Goal: Information Seeking & Learning: Stay updated

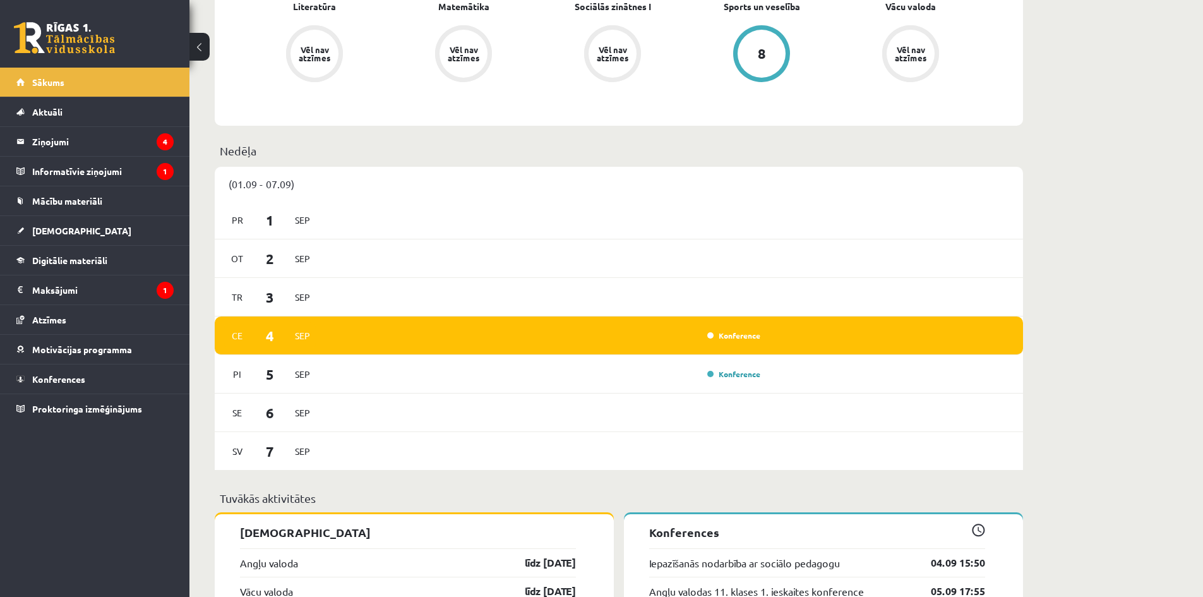
scroll to position [608, 0]
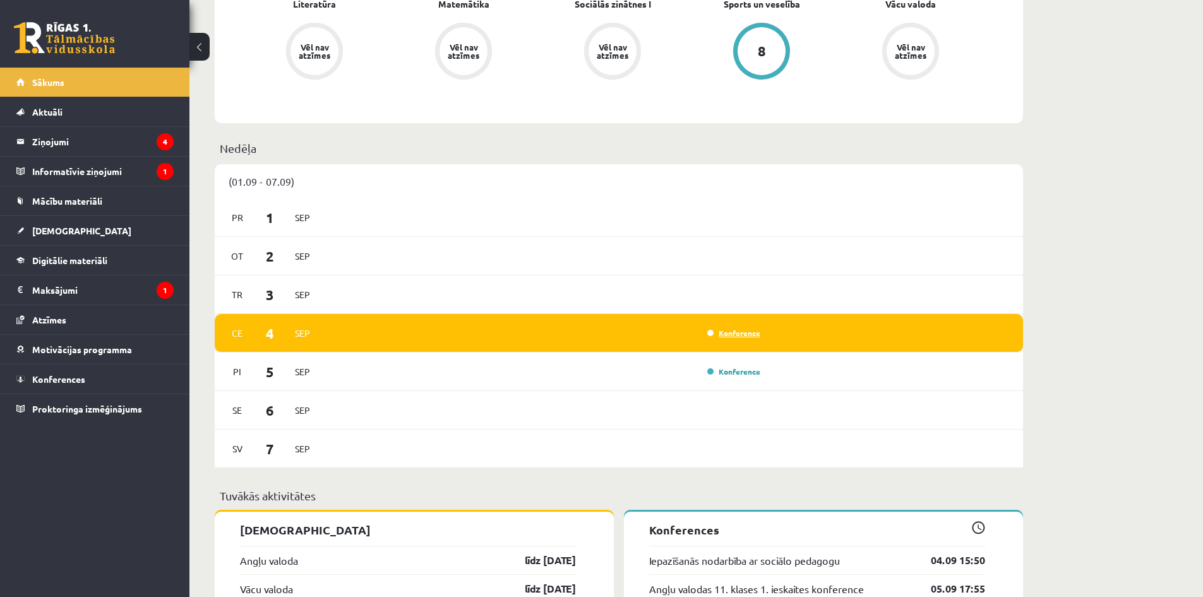
click at [738, 330] on link "Konference" at bounding box center [733, 333] width 53 height 10
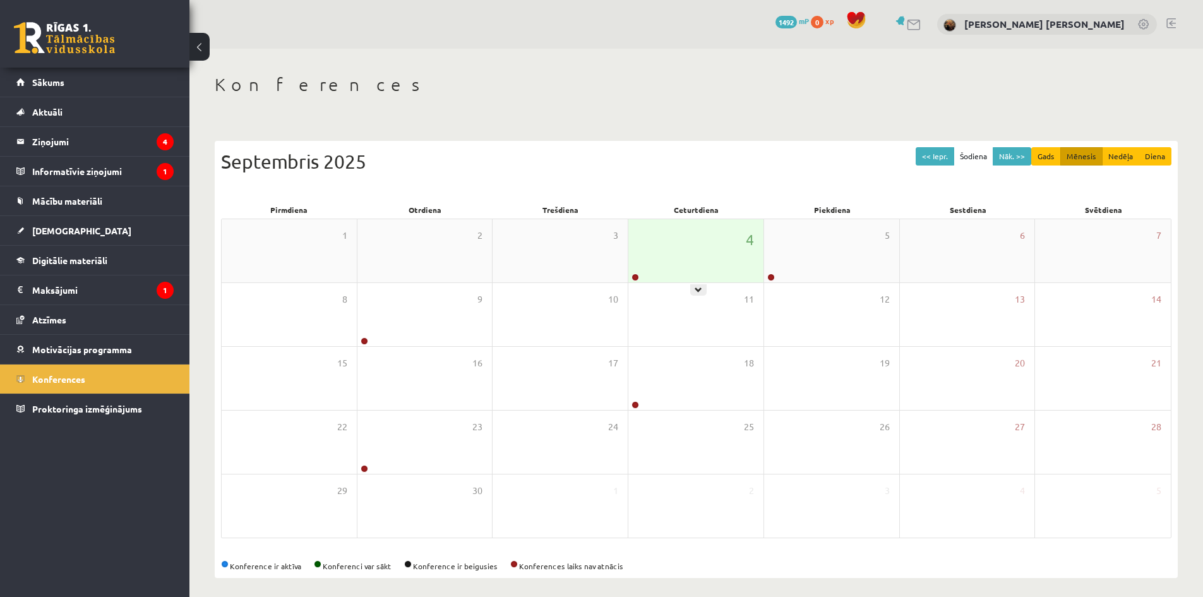
click at [695, 270] on div "4" at bounding box center [696, 250] width 135 height 63
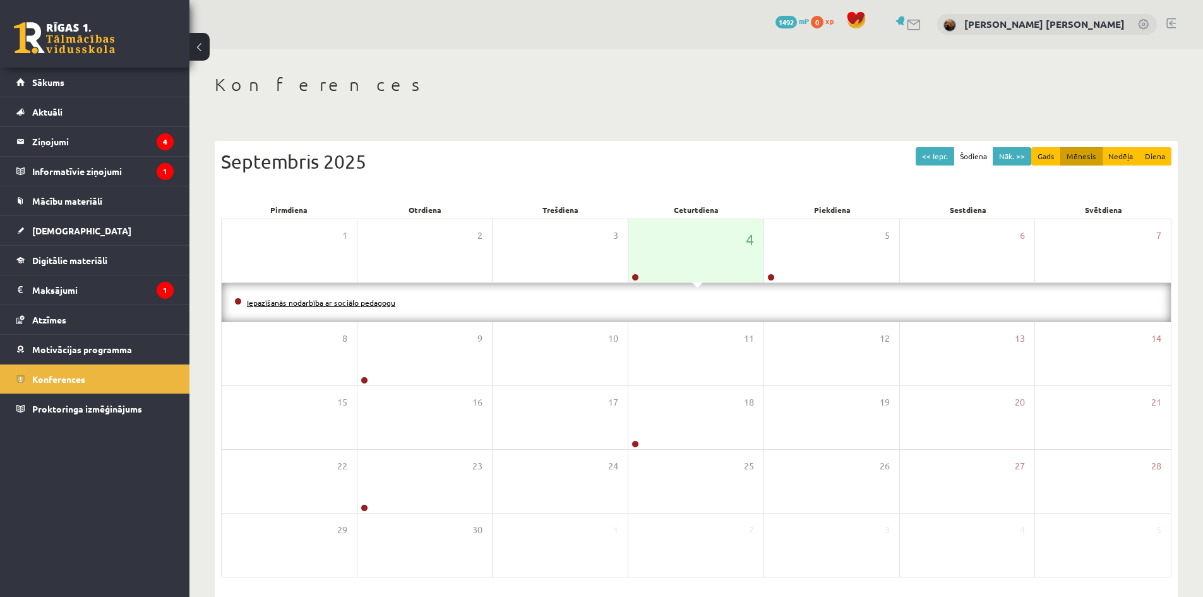
click at [326, 301] on link "Iepazīšanās nodarbība ar sociālo pedagogu" at bounding box center [321, 303] width 148 height 10
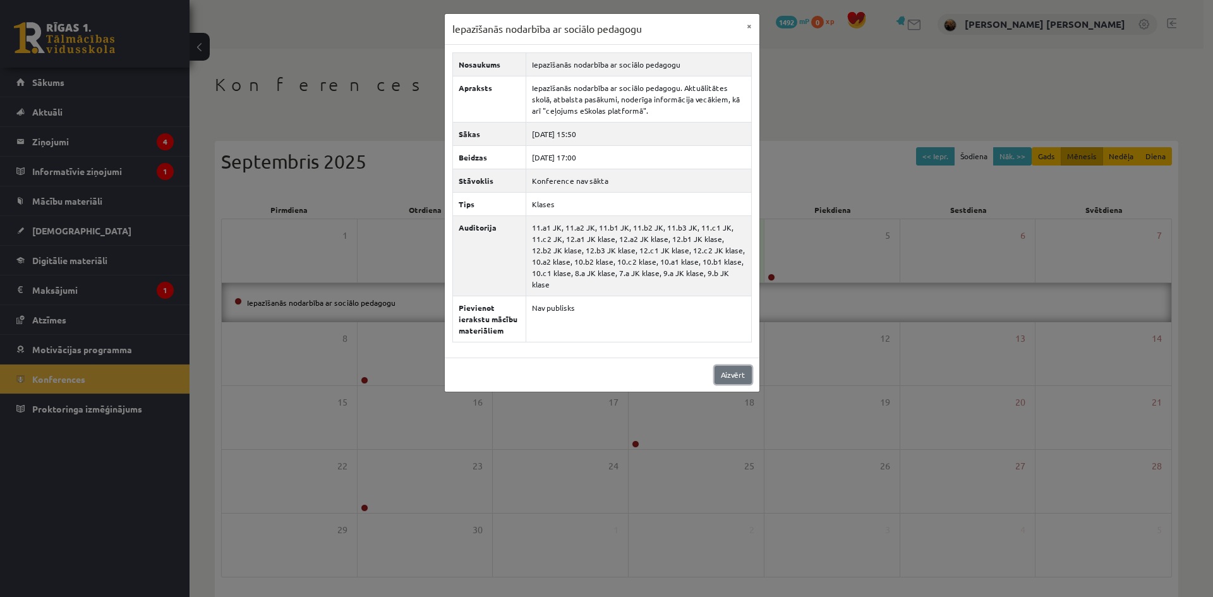
click at [735, 366] on link "Aizvērt" at bounding box center [732, 375] width 37 height 18
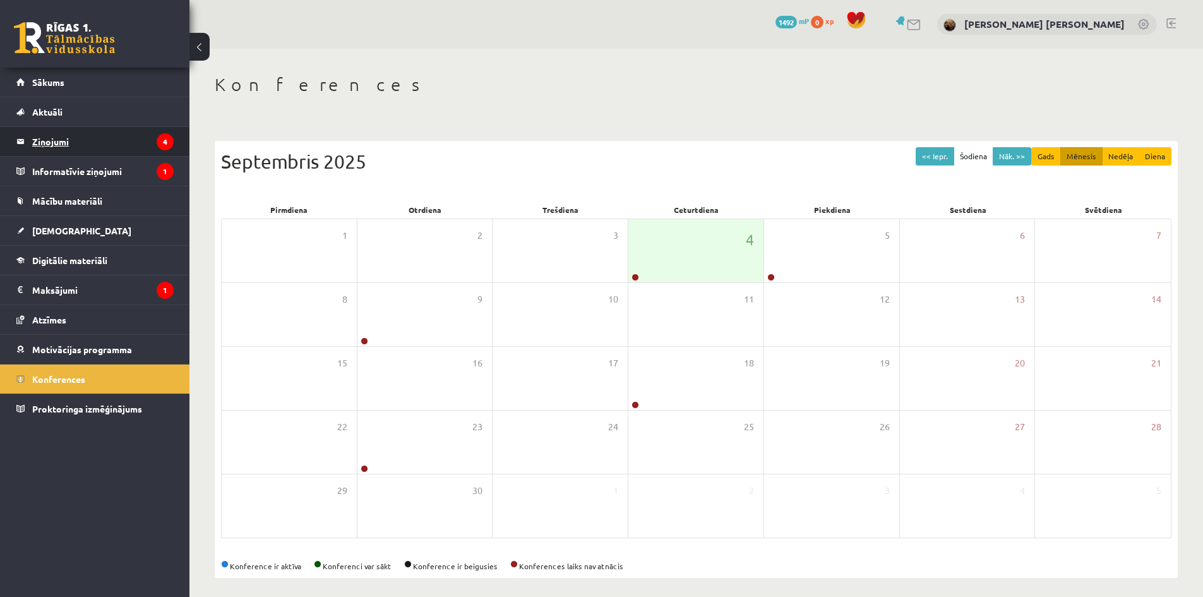
click at [45, 141] on legend "Ziņojumi 4" at bounding box center [102, 141] width 141 height 29
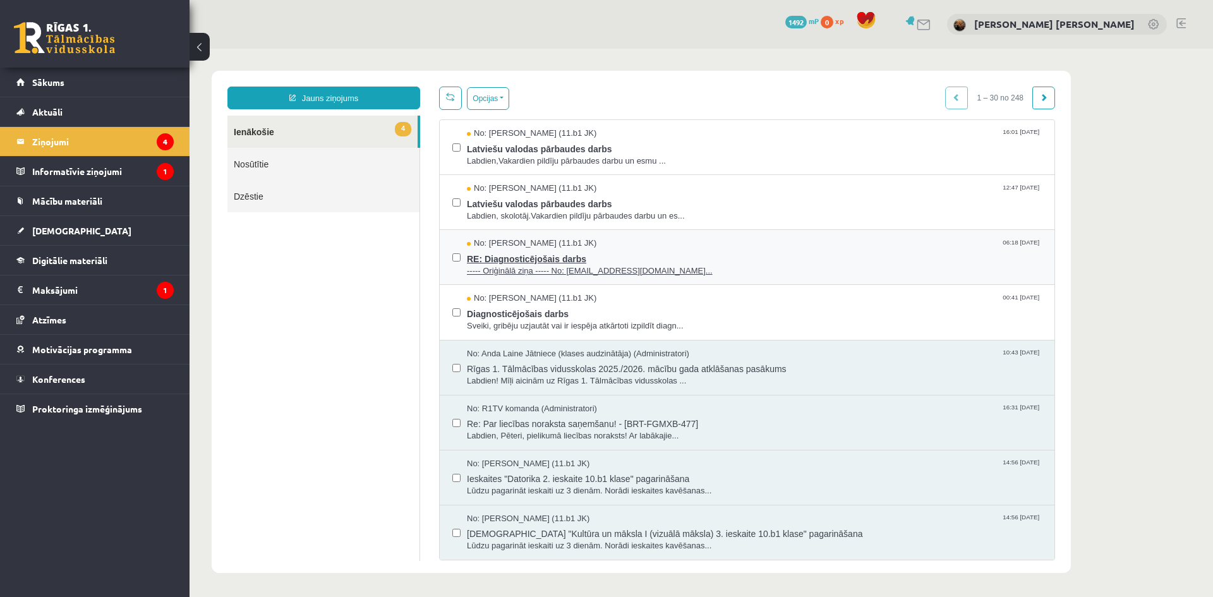
click at [575, 266] on span "----- Oriģinālā ziņa ----- No: persiks18@inbox.lv..." at bounding box center [754, 271] width 575 height 12
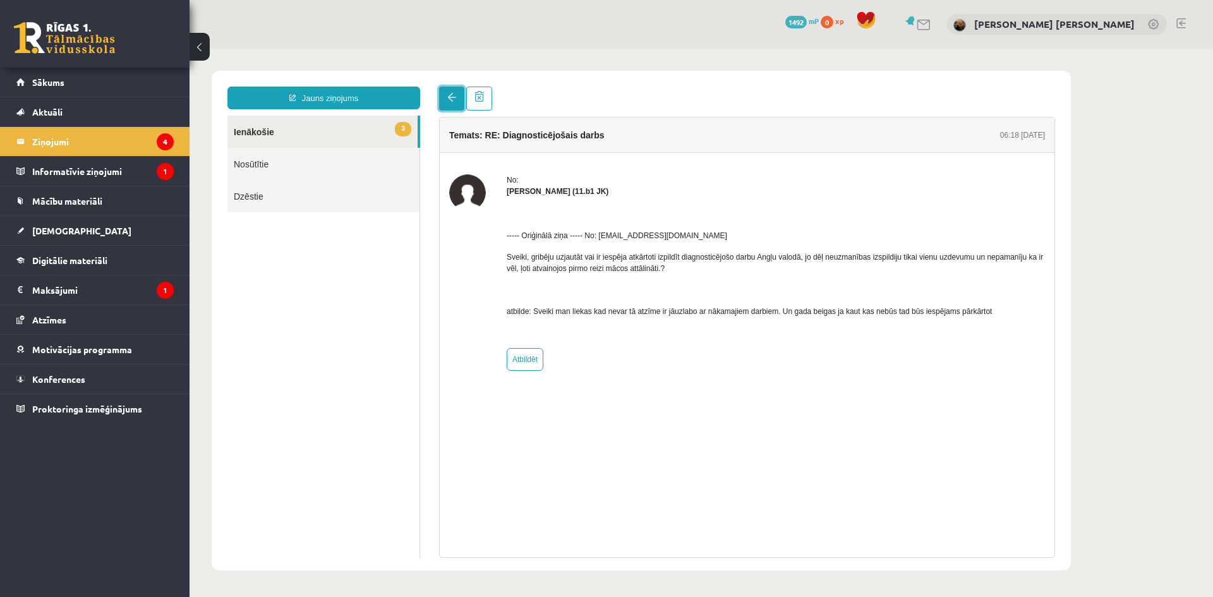
click at [459, 101] on link at bounding box center [451, 99] width 25 height 24
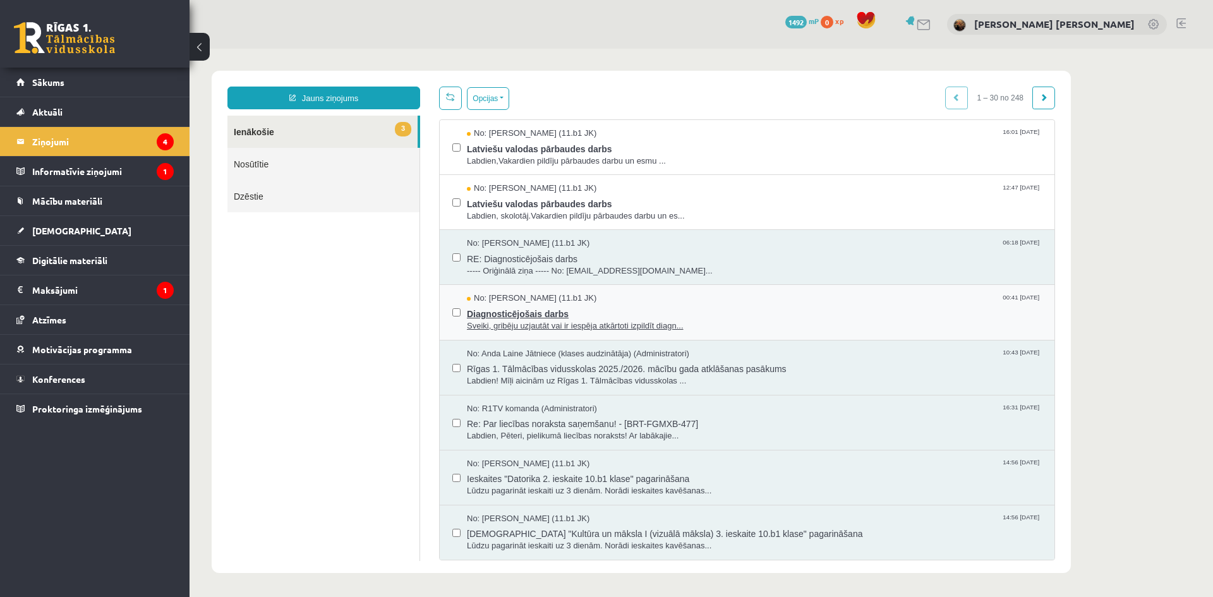
click at [519, 309] on span "Diagnosticējošais darbs" at bounding box center [754, 312] width 575 height 16
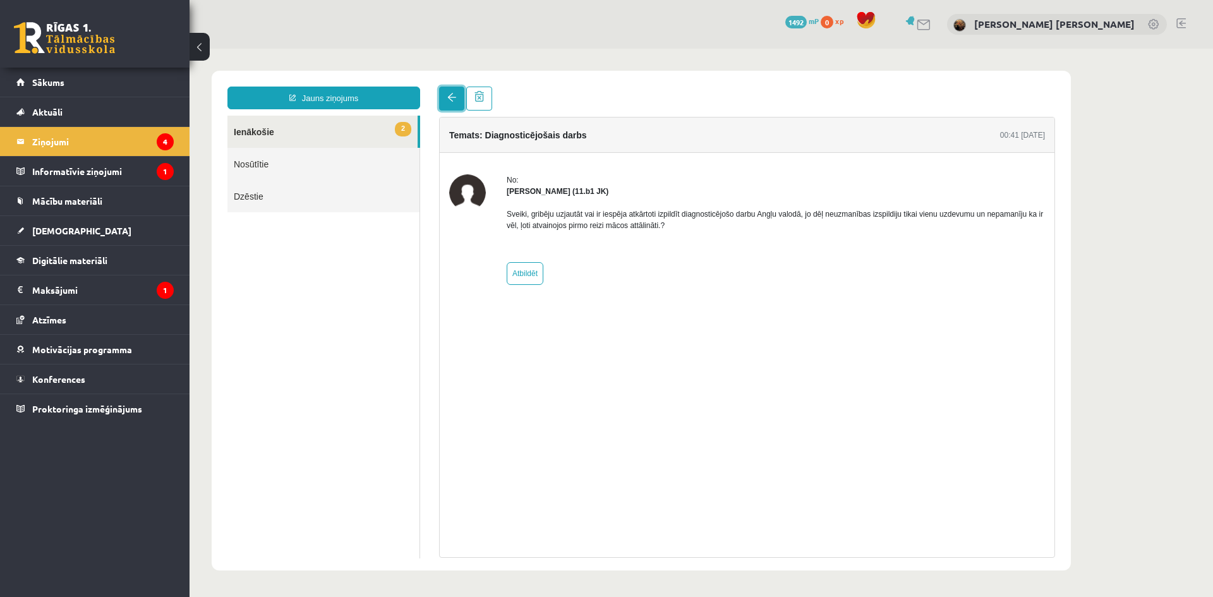
click at [453, 101] on span at bounding box center [451, 97] width 9 height 9
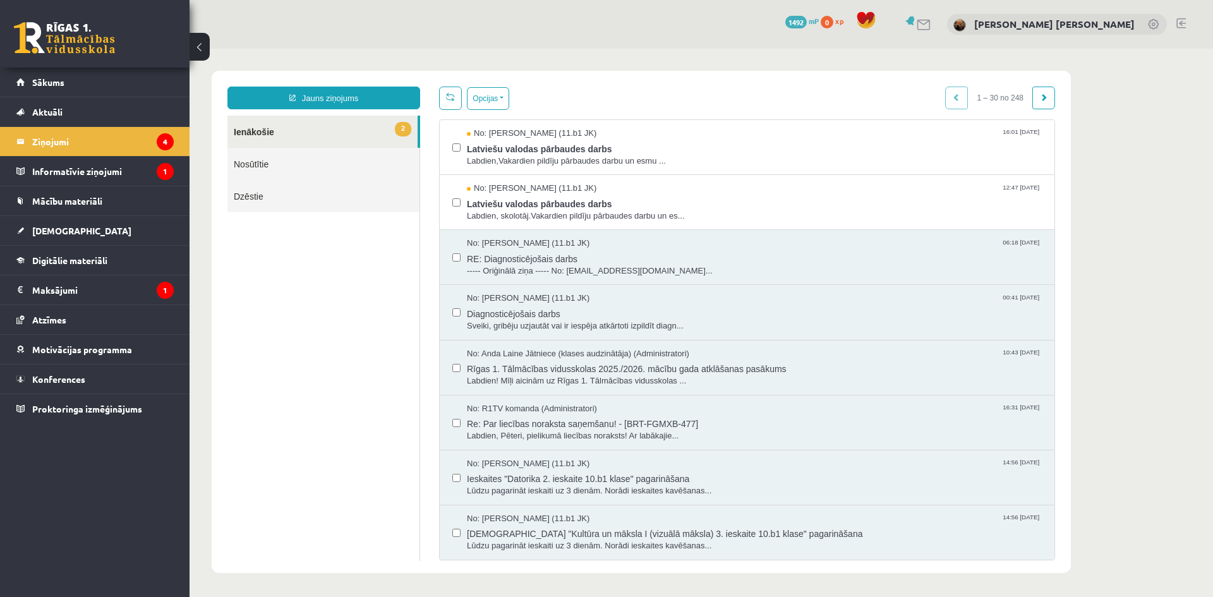
click at [453, 101] on link at bounding box center [450, 98] width 23 height 23
click at [514, 149] on span "Latviešu valodas pārbaudes darbs" at bounding box center [754, 148] width 575 height 16
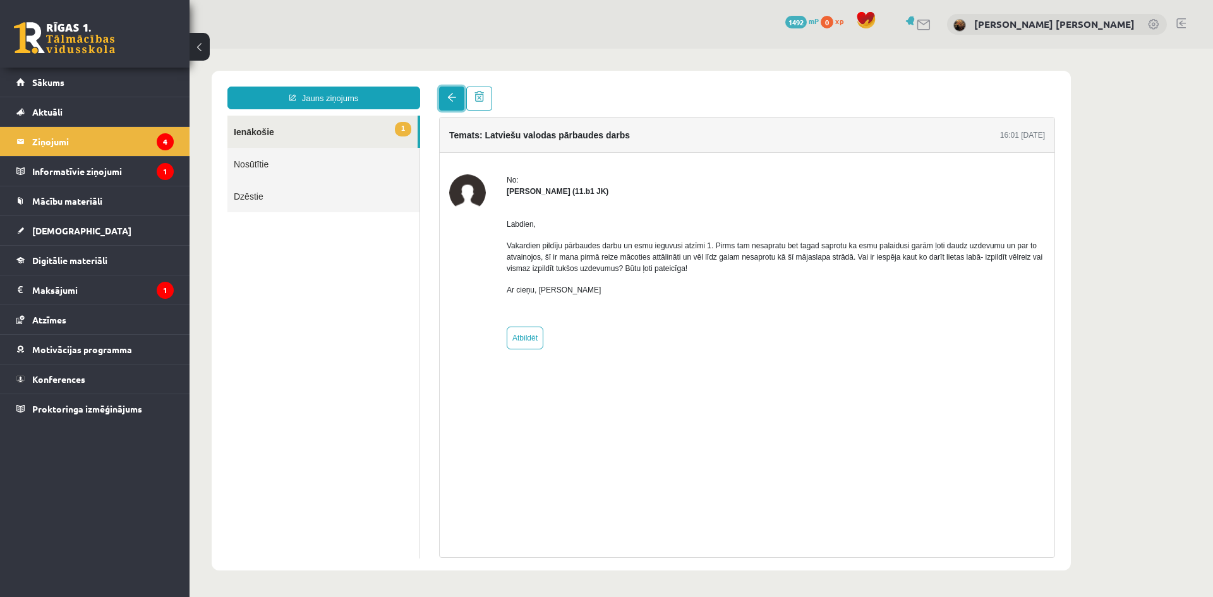
click at [449, 102] on link at bounding box center [451, 99] width 25 height 24
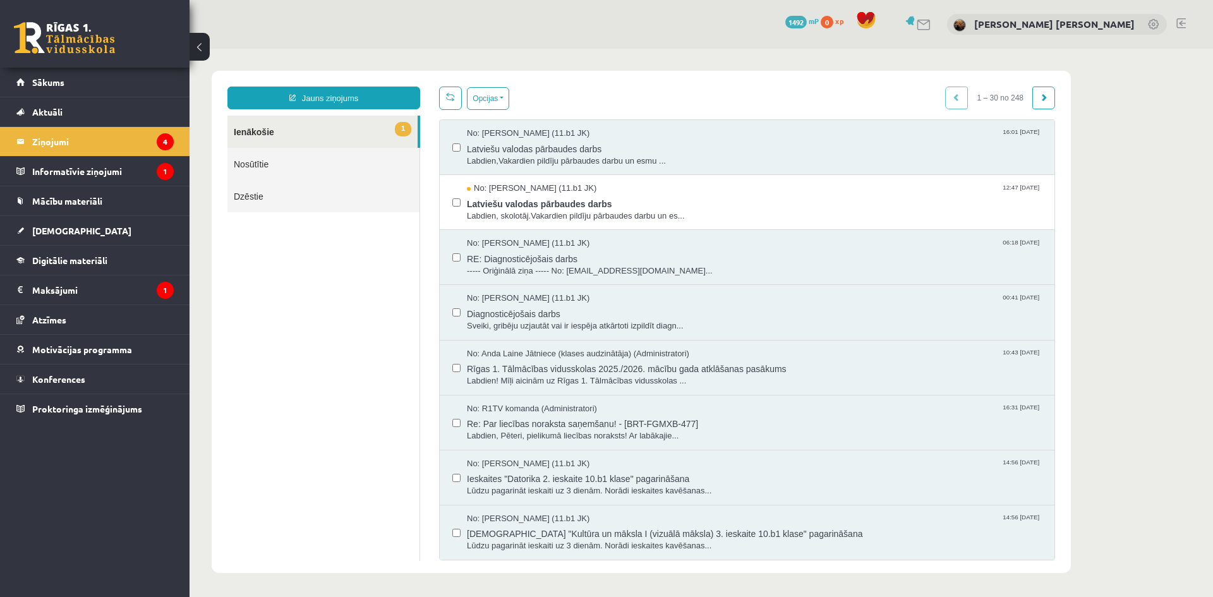
click at [453, 102] on html "Jauns ziņojums 1 Ienākošie Nosūtītie Dzēstie * ********* ********* ******* Opci…" at bounding box center [701, 322] width 1023 height 546
click at [511, 199] on span "Latviešu valodas pārbaudes darbs" at bounding box center [754, 203] width 575 height 16
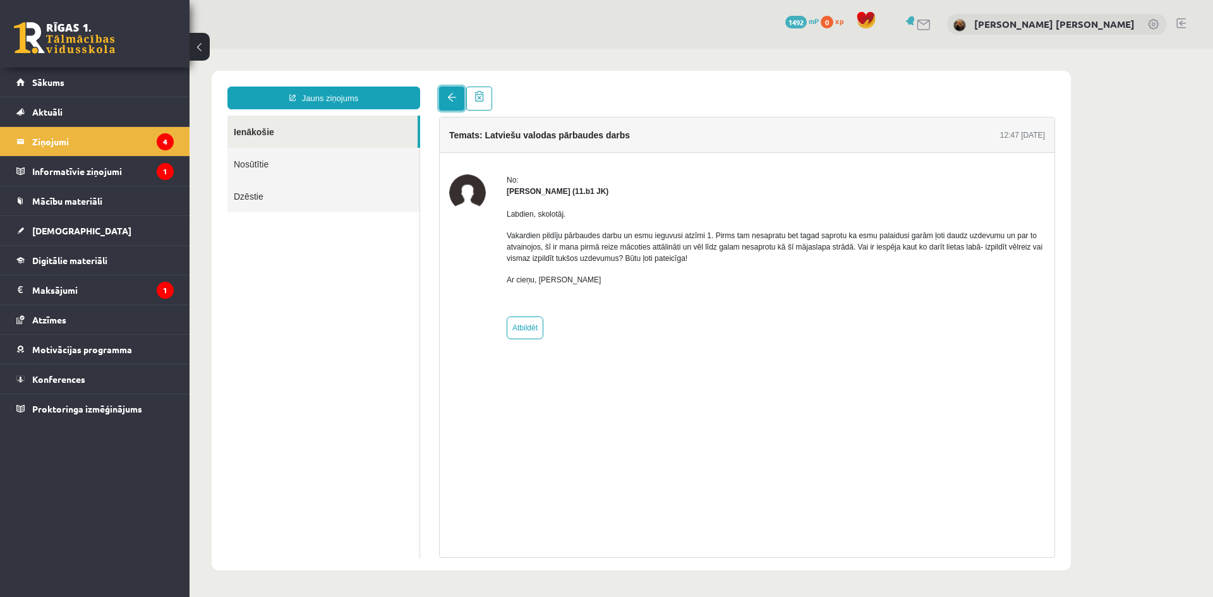
click at [449, 104] on link at bounding box center [451, 99] width 25 height 24
click at [450, 89] on link at bounding box center [451, 99] width 25 height 24
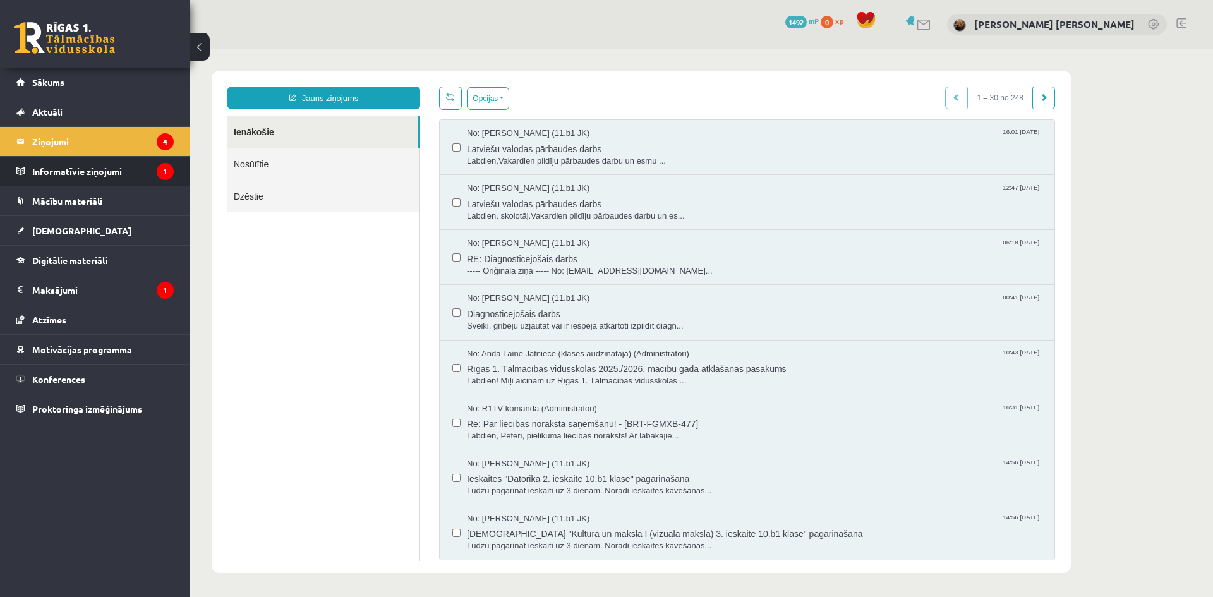
click at [69, 163] on legend "Informatīvie ziņojumi 1" at bounding box center [102, 171] width 141 height 29
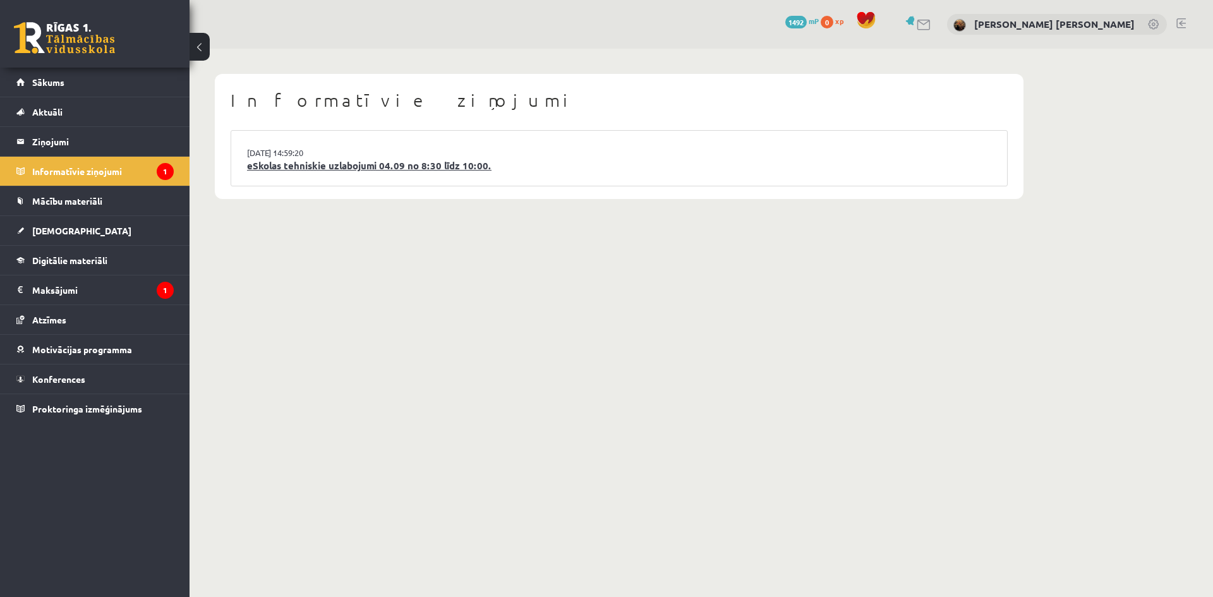
click at [406, 160] on link "eSkolas tehniskie uzlabojumi 04.09 no 8:30 līdz 10:00." at bounding box center [619, 166] width 744 height 15
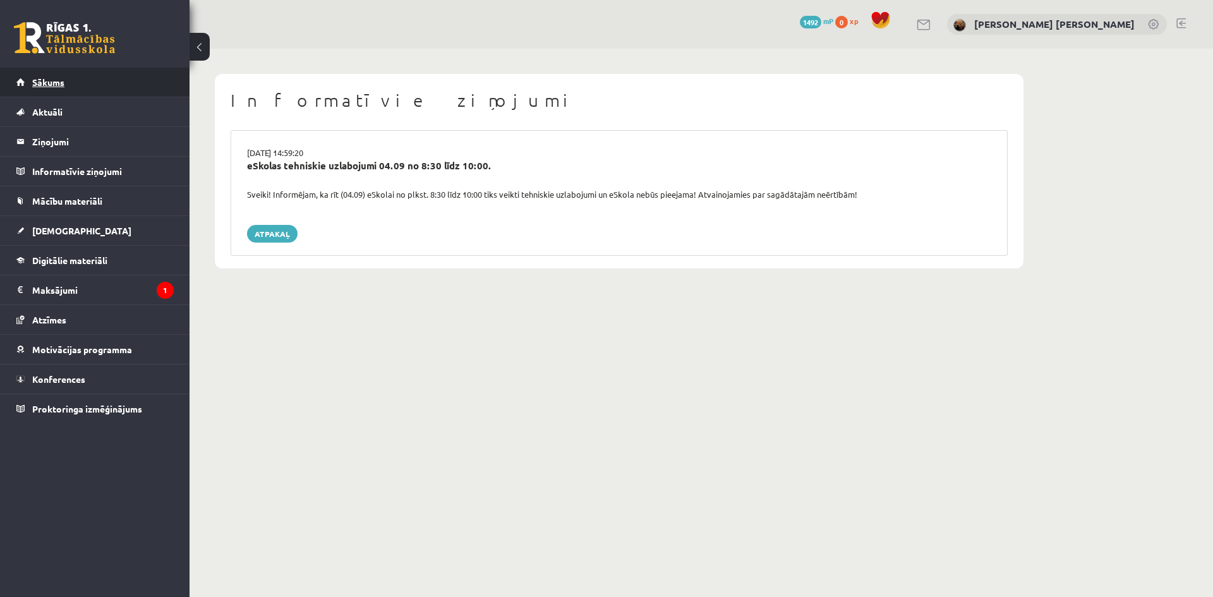
click at [79, 85] on link "Sākums" at bounding box center [94, 82] width 157 height 29
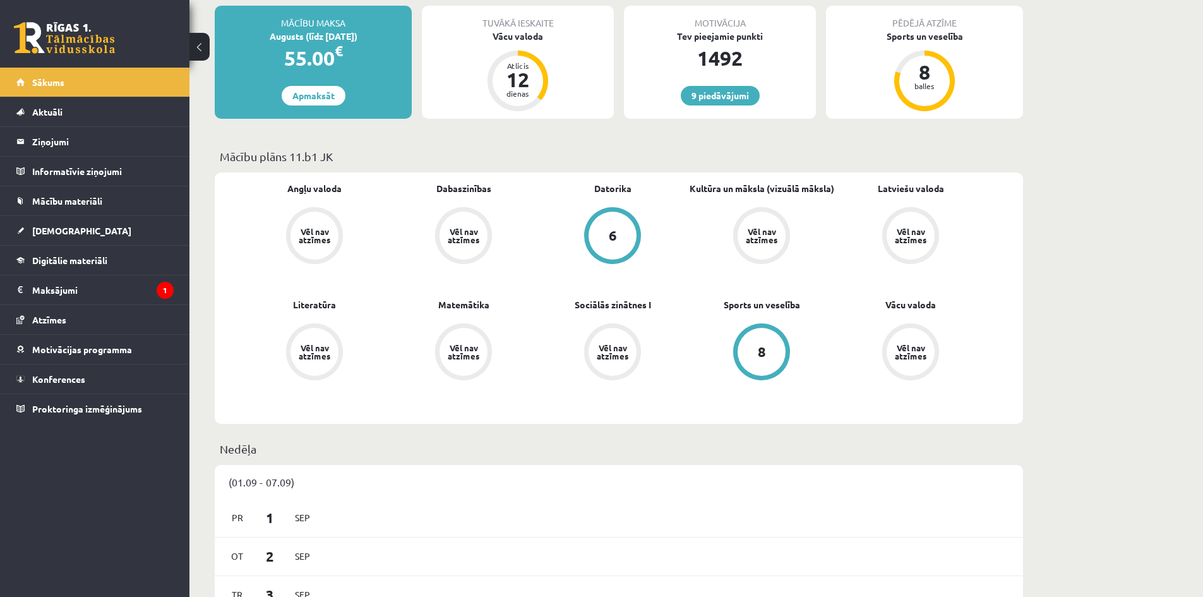
scroll to position [234, 0]
